Goal: Use online tool/utility: Utilize a website feature to perform a specific function

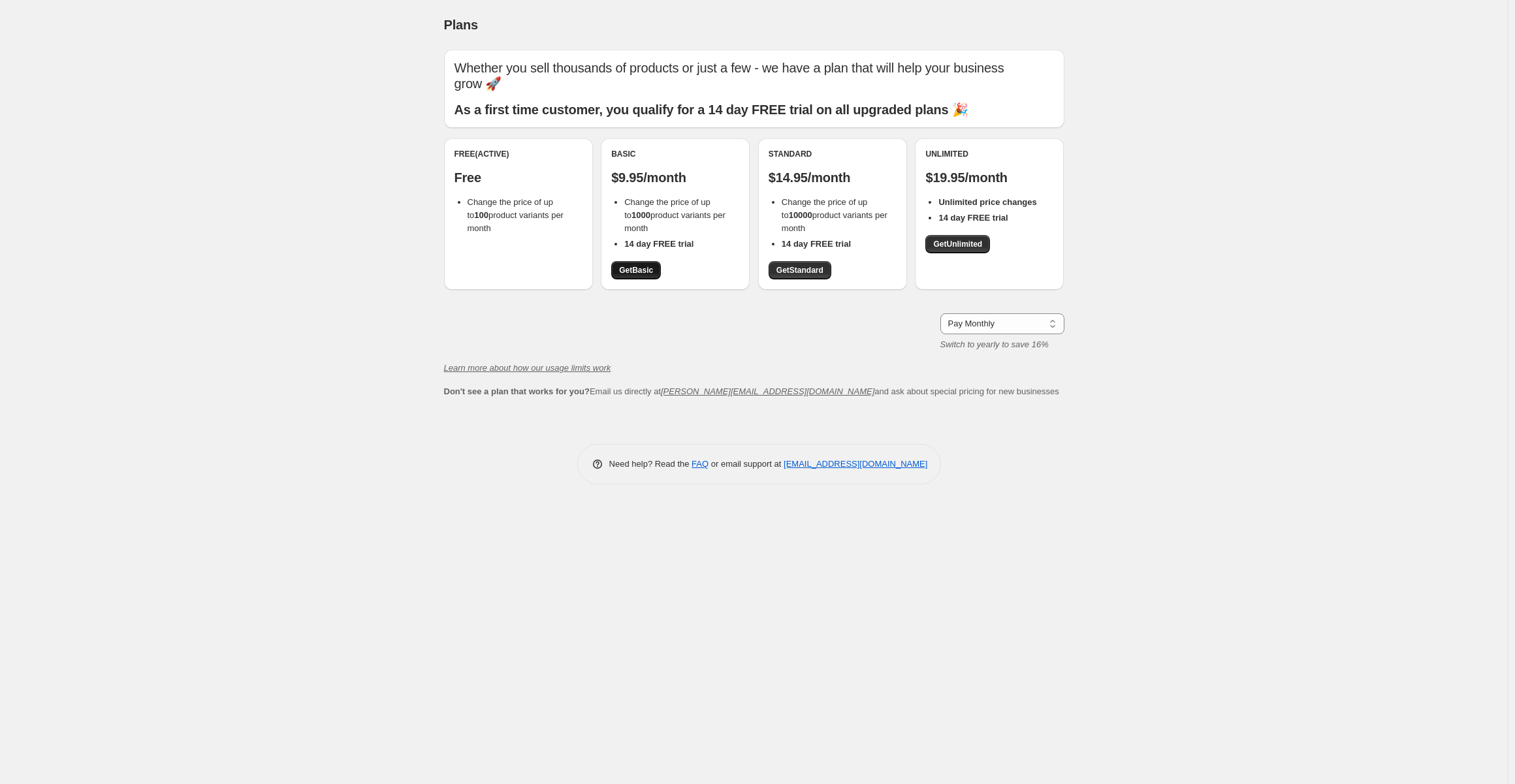
click at [635, 269] on span "Get Basic" at bounding box center [635, 270] width 34 height 11
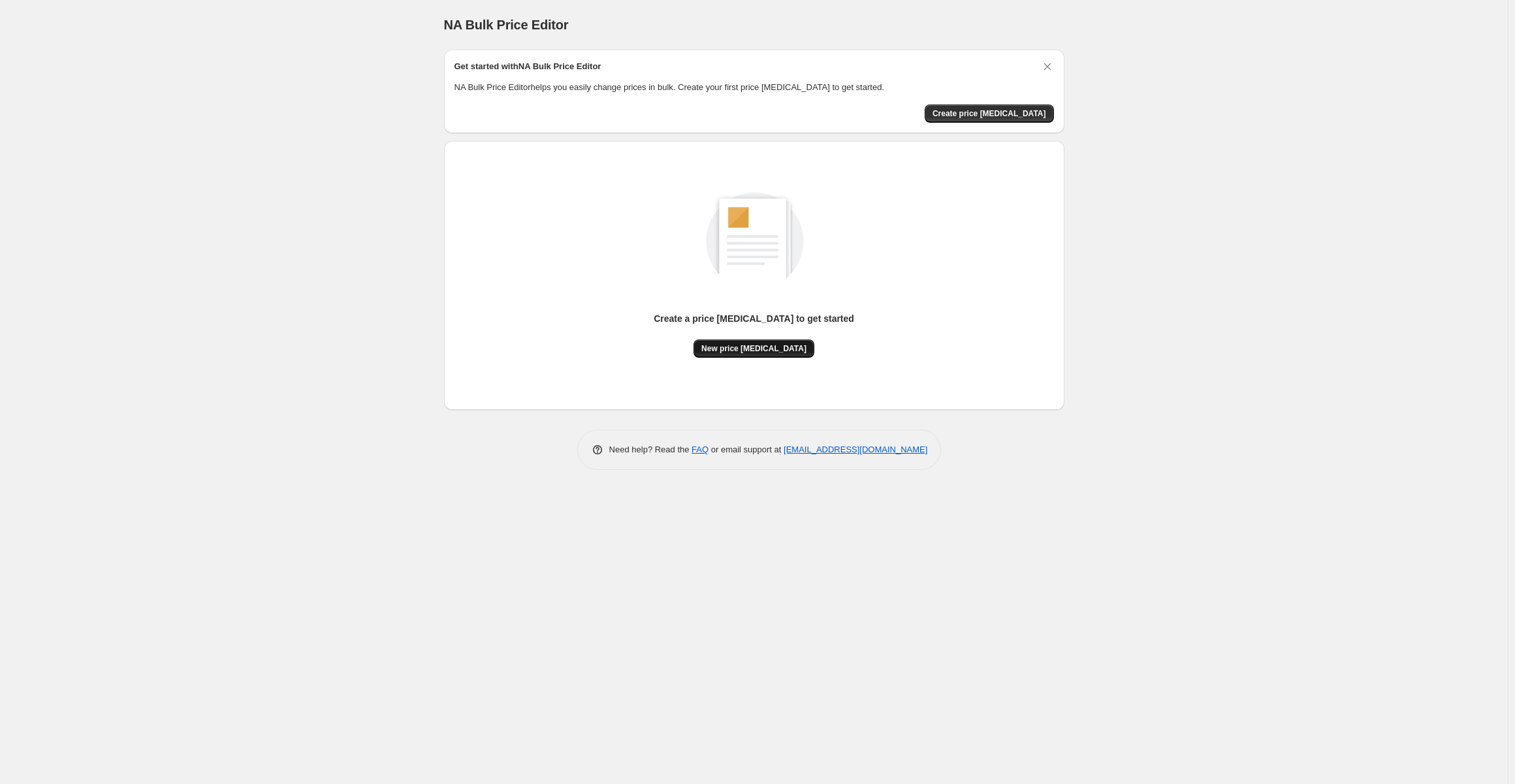
click at [743, 346] on span "New price [MEDICAL_DATA]" at bounding box center [754, 348] width 105 height 11
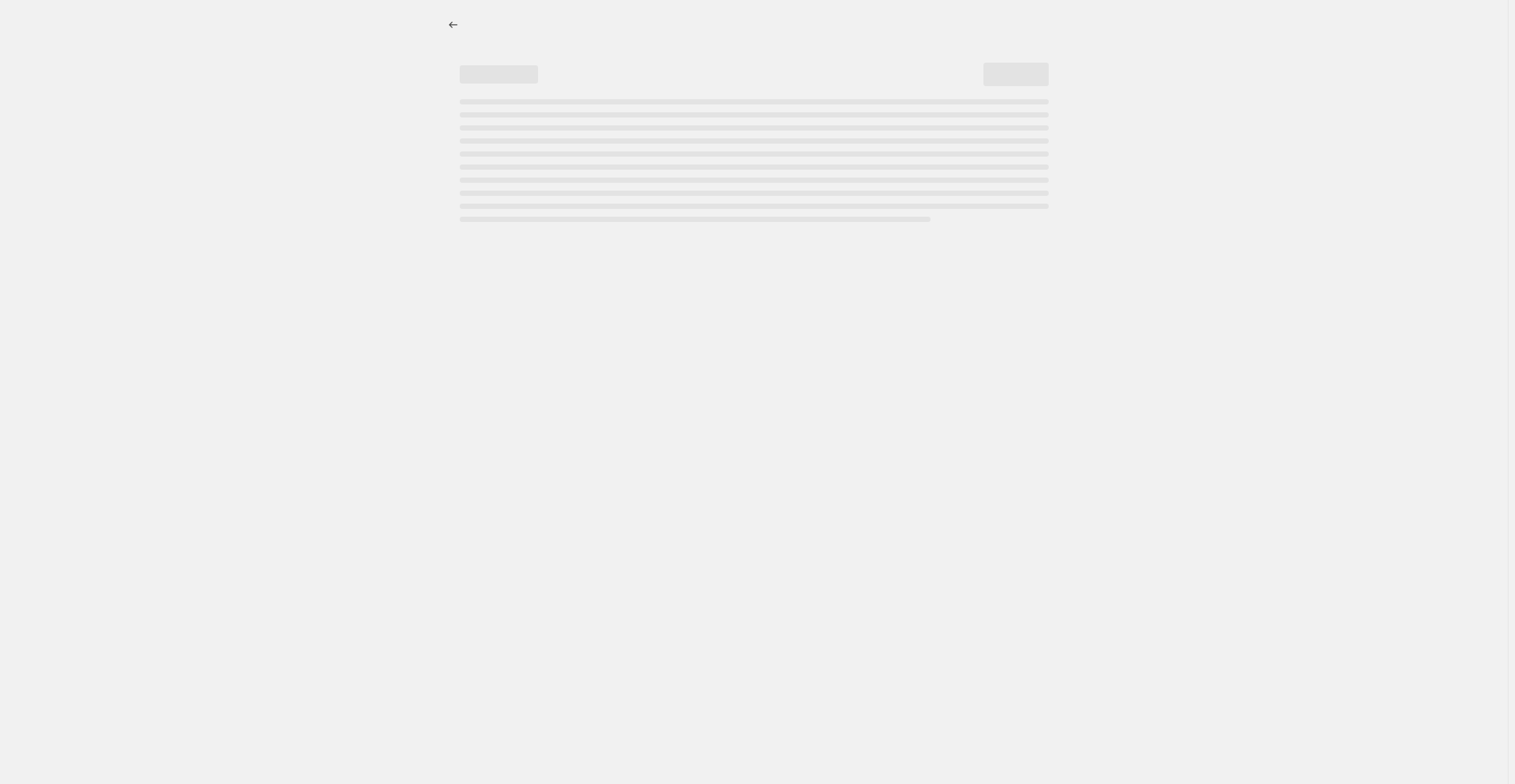
select select "percentage"
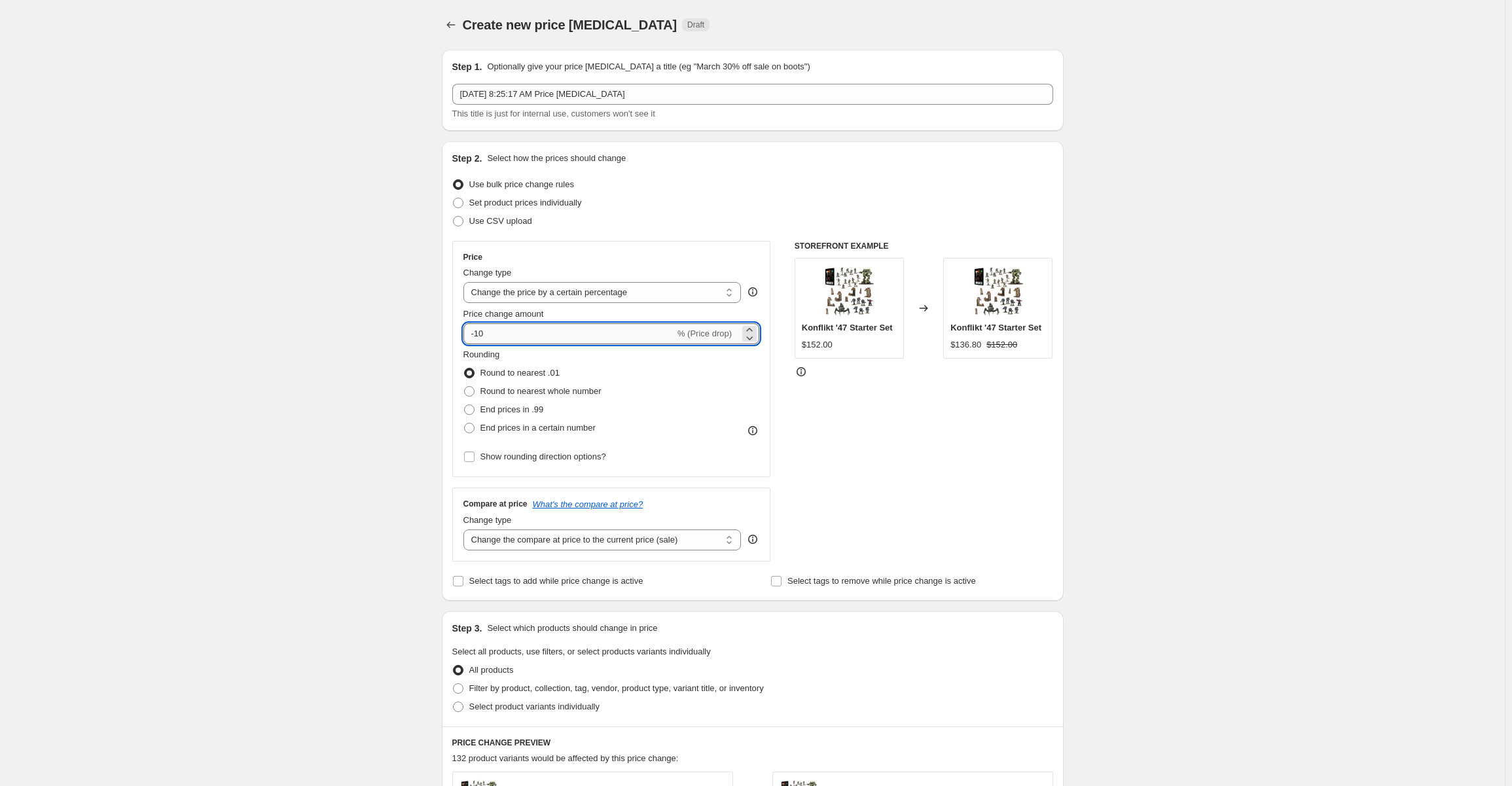
click at [515, 333] on input "-10" at bounding box center [569, 333] width 211 height 21
type input "-1"
type input "-80"
click at [333, 389] on div "Create new price [MEDICAL_DATA]. This page is ready Create new price [MEDICAL_D…" at bounding box center [752, 654] width 1505 height 1308
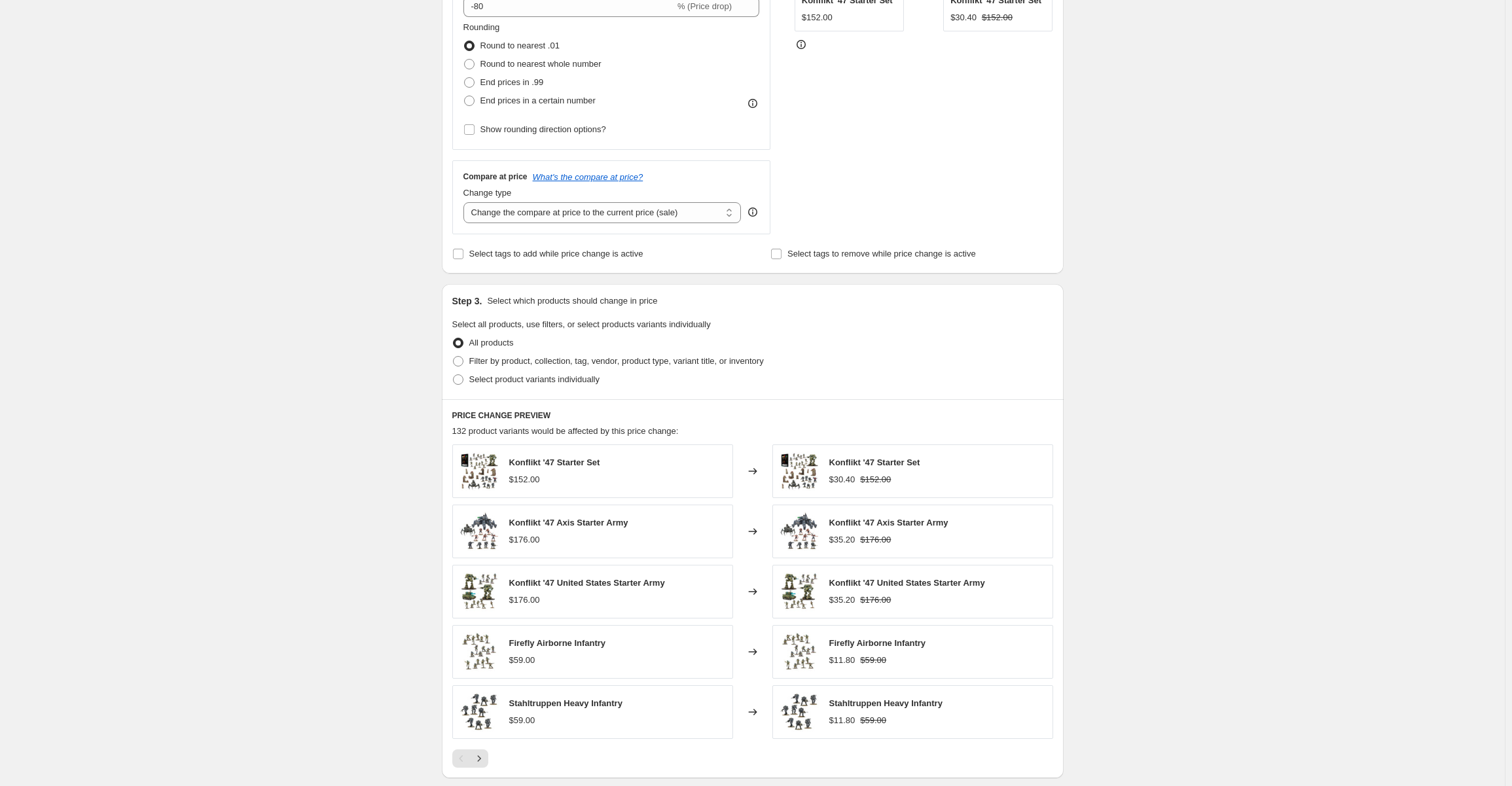
scroll to position [519, 0]
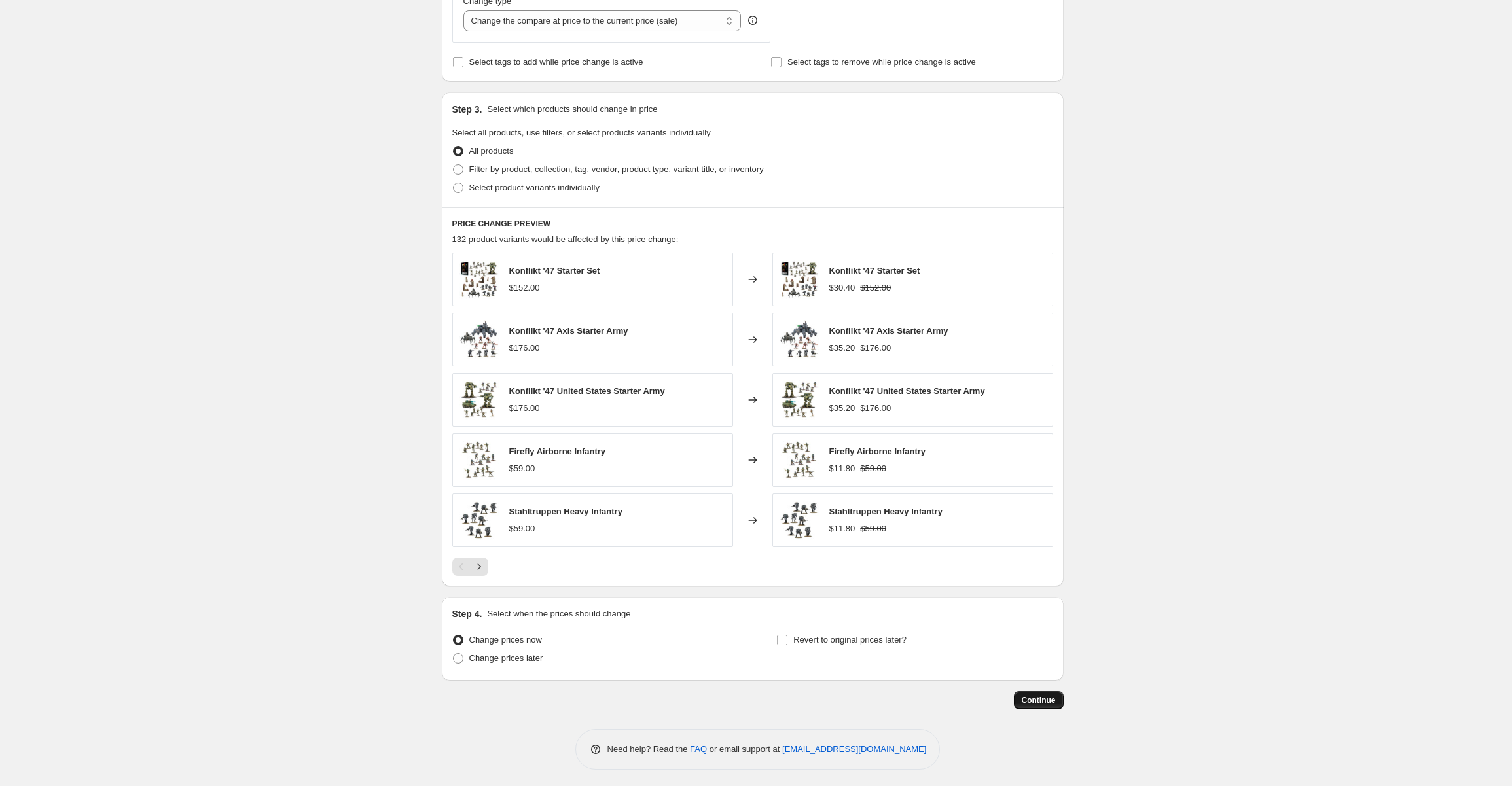
click at [1041, 699] on span "Continue" at bounding box center [1039, 700] width 34 height 11
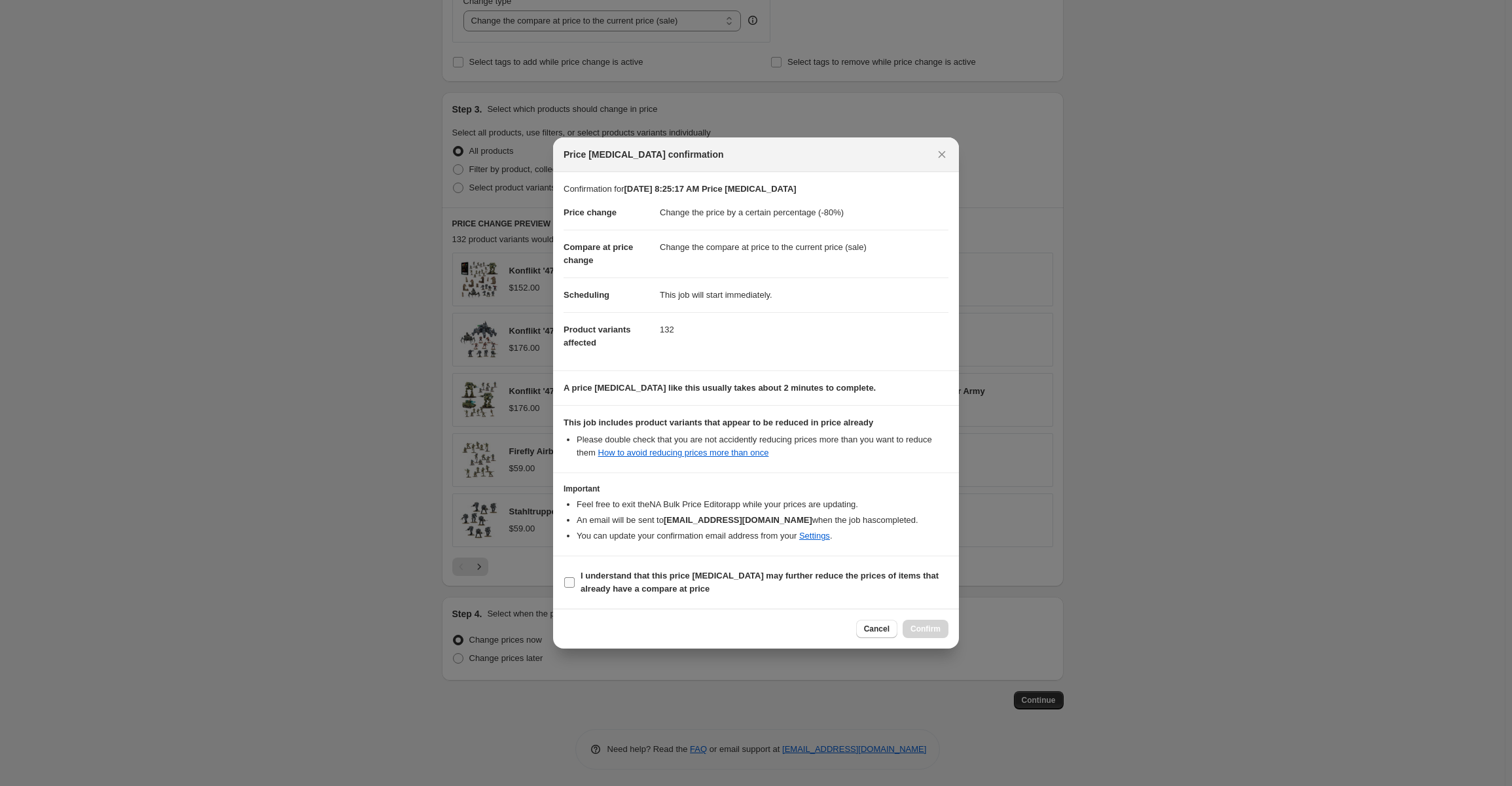
click at [581, 573] on b "I understand that this price [MEDICAL_DATA] may further reduce the prices of it…" at bounding box center [760, 582] width 358 height 22
click at [575, 577] on input "I understand that this price [MEDICAL_DATA] may further reduce the prices of it…" at bounding box center [569, 582] width 11 height 11
checkbox input "true"
click at [931, 630] on span "Confirm" at bounding box center [925, 629] width 30 height 11
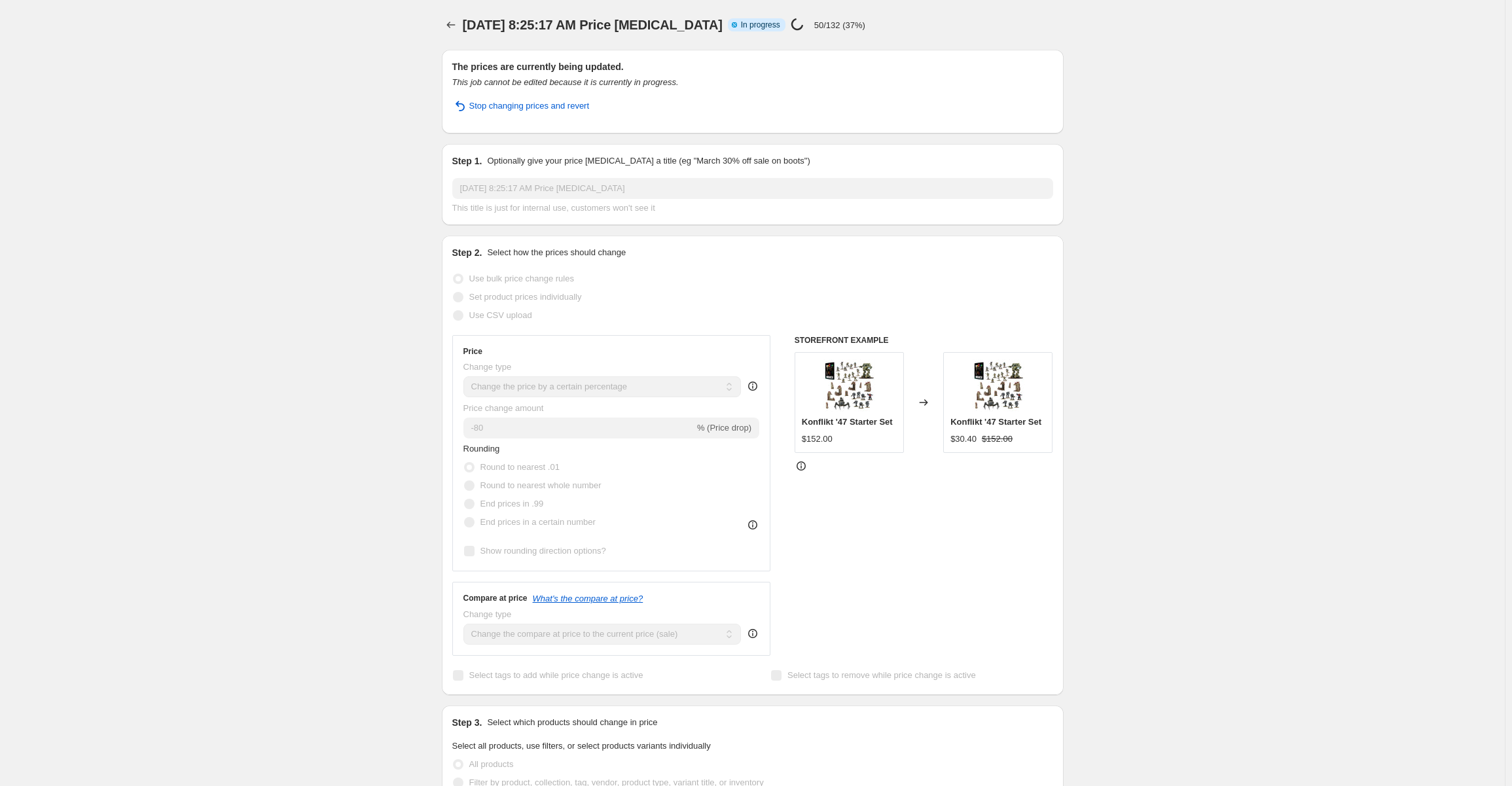
scroll to position [553, 0]
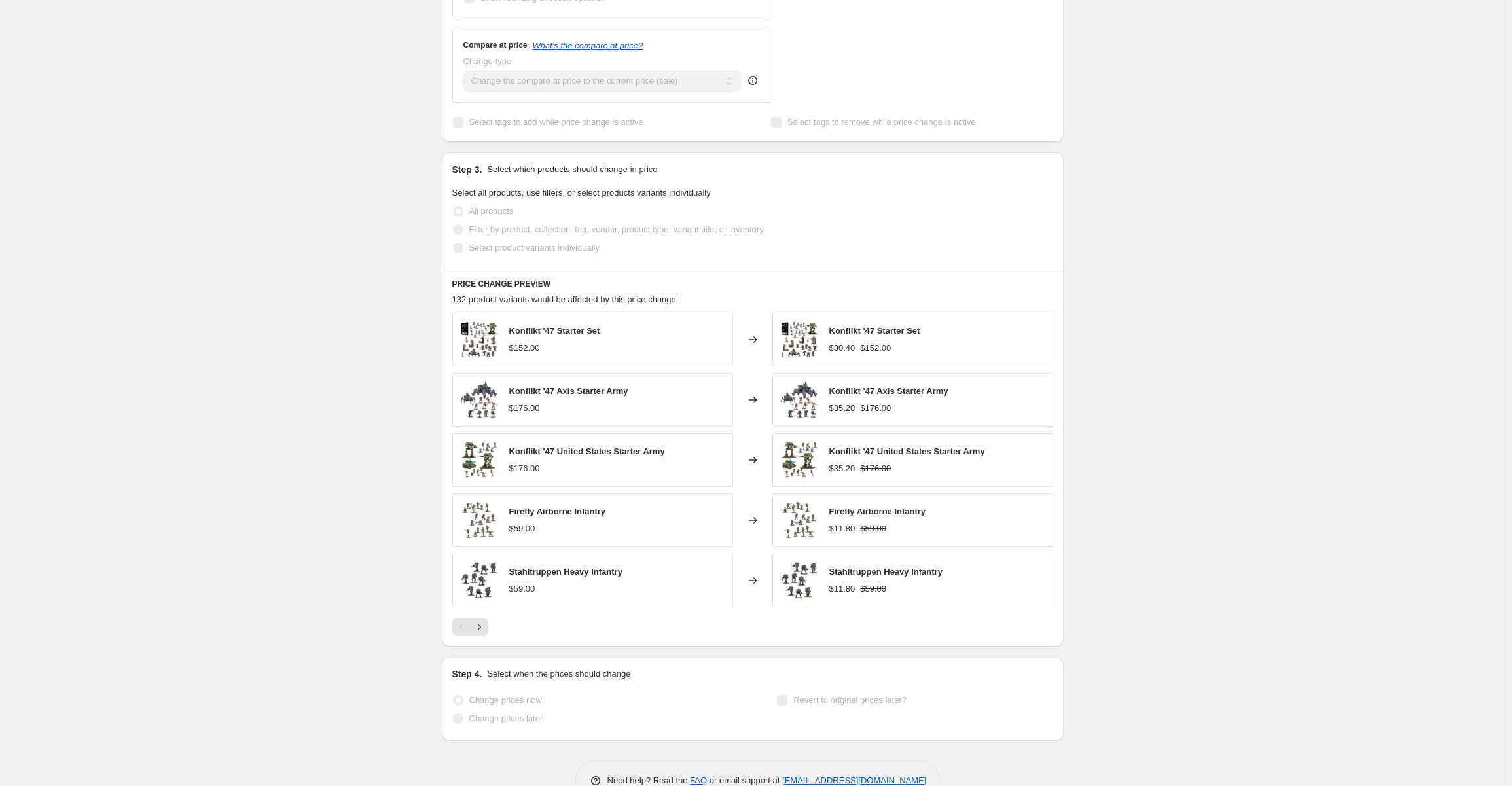
select select "percentage"
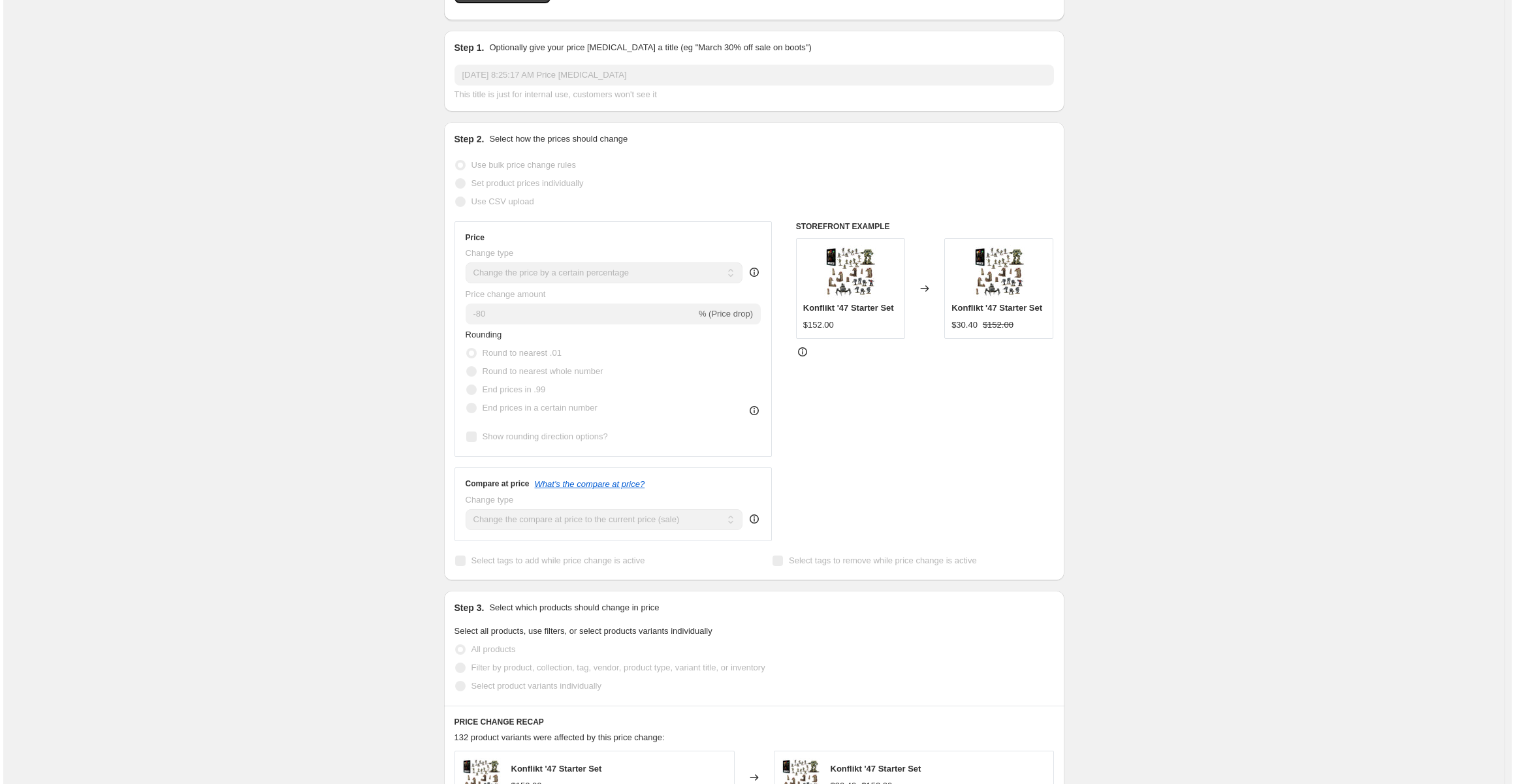
scroll to position [0, 0]
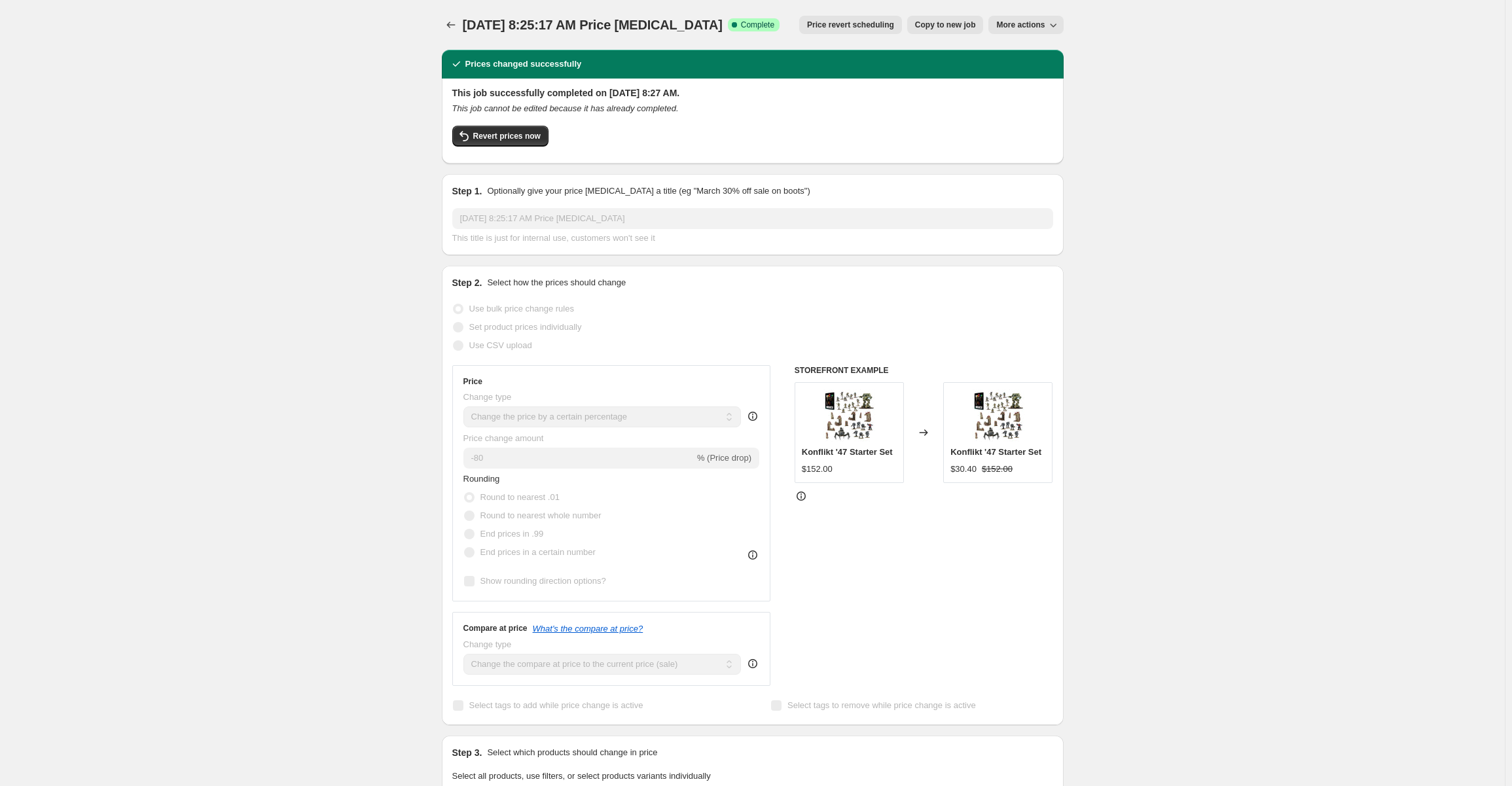
click at [467, 21] on span "[DATE] 8:25:17 AM Price [MEDICAL_DATA]" at bounding box center [593, 24] width 260 height 15
click at [455, 24] on icon "Price change jobs" at bounding box center [450, 24] width 9 height 7
